Goal: Task Accomplishment & Management: Use online tool/utility

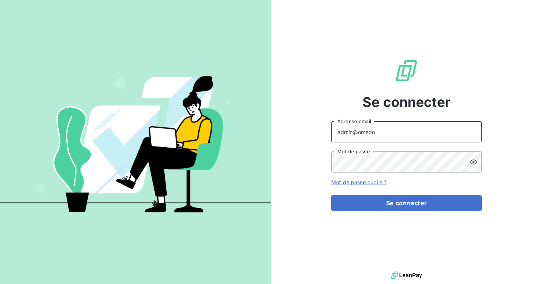
click at [405, 133] on input "admin@omedo" at bounding box center [406, 131] width 151 height 21
type input "admin@pierresinvestissement"
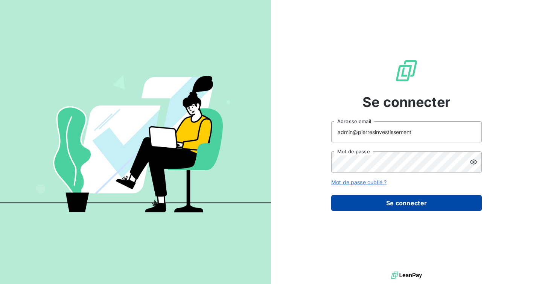
click at [397, 200] on button "Se connecter" at bounding box center [406, 203] width 151 height 16
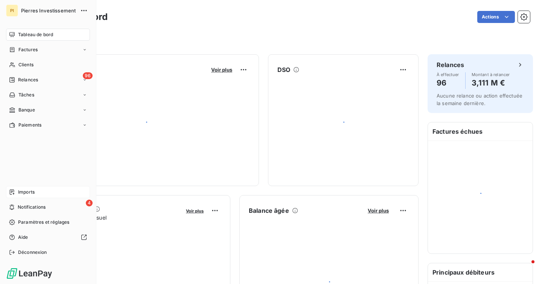
click at [21, 193] on span "Imports" at bounding box center [26, 192] width 17 height 7
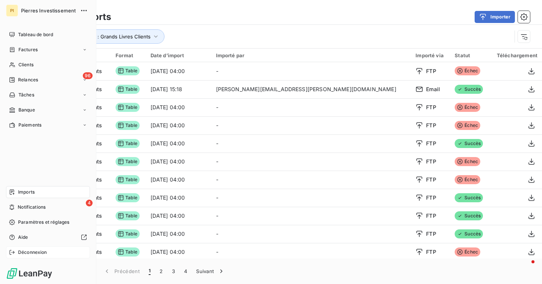
click at [32, 254] on span "Déconnexion" at bounding box center [32, 252] width 29 height 7
